Goal: Manage account settings

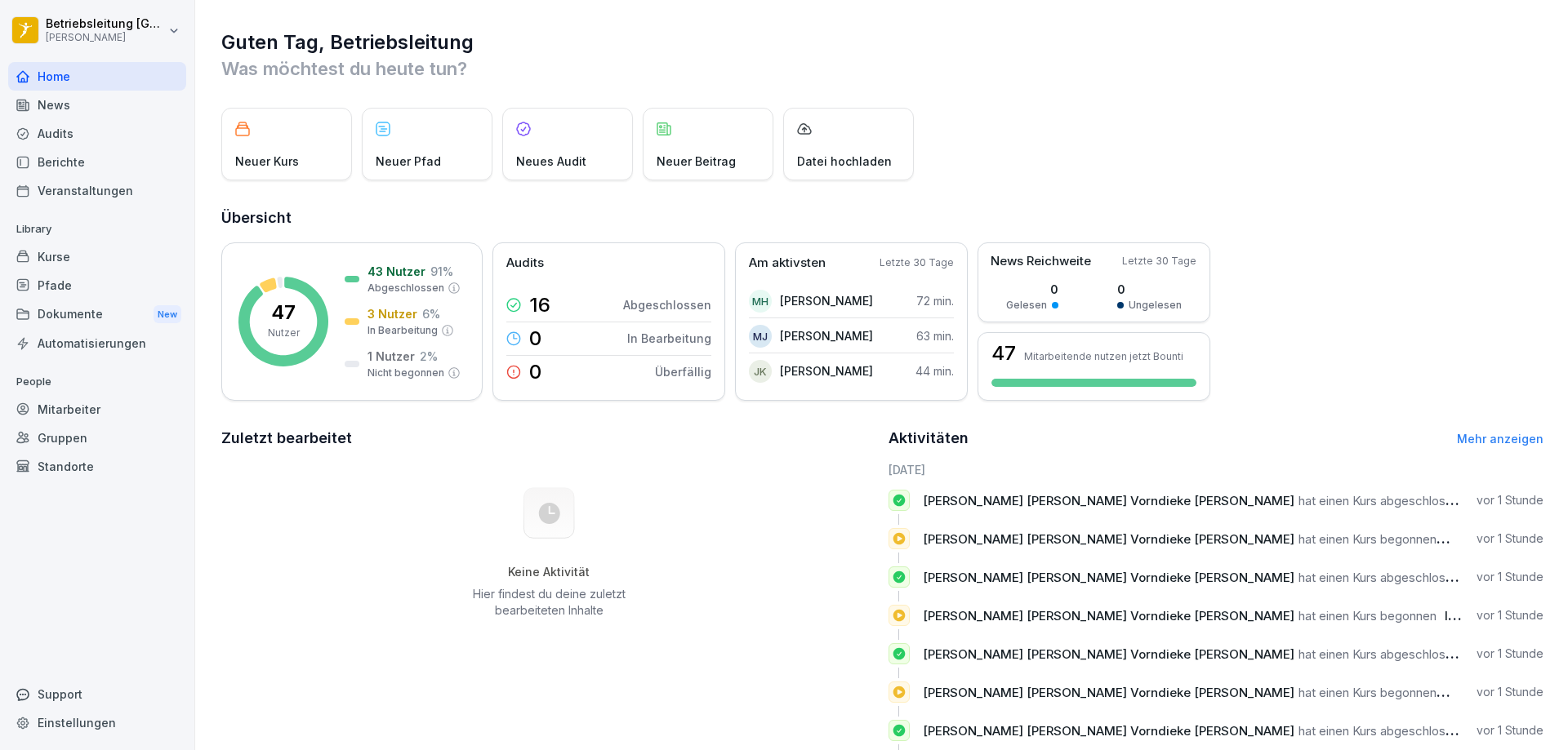
click at [84, 735] on div "Einstellungen" at bounding box center [97, 723] width 178 height 29
select select "**"
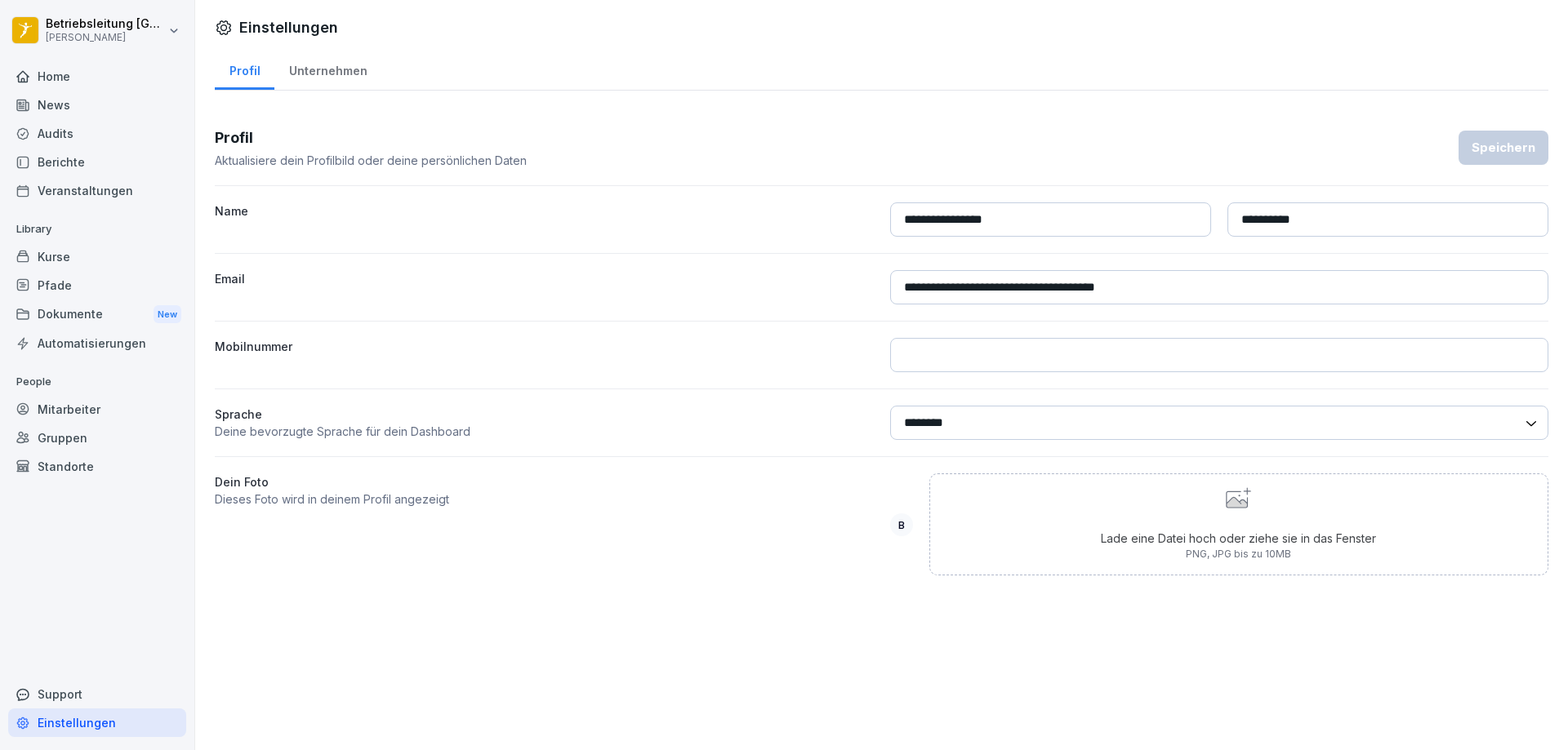
click at [349, 69] on div "Unternehmen" at bounding box center [328, 69] width 107 height 42
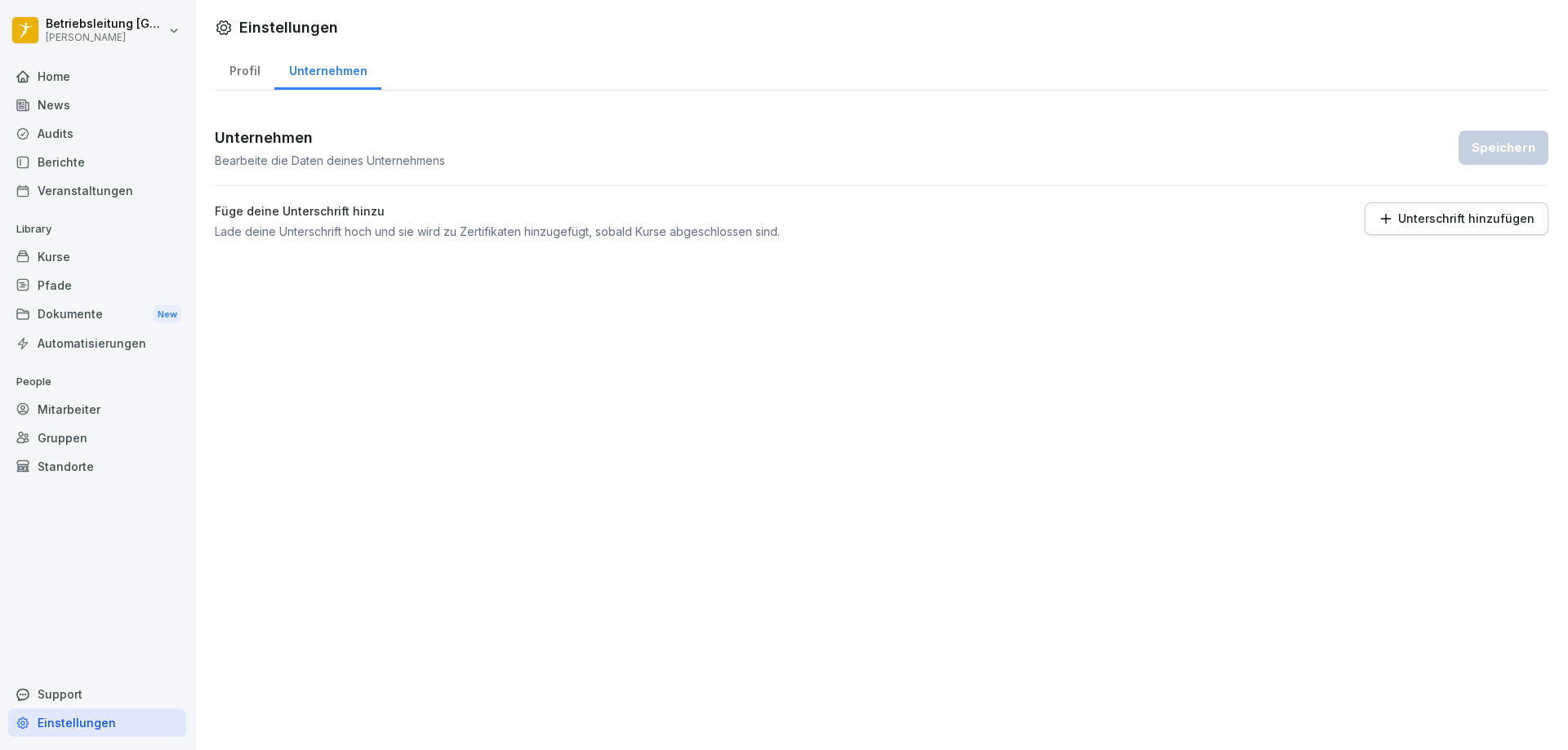
click at [93, 85] on div "Home" at bounding box center [97, 77] width 178 height 29
